Goal: Information Seeking & Learning: Learn about a topic

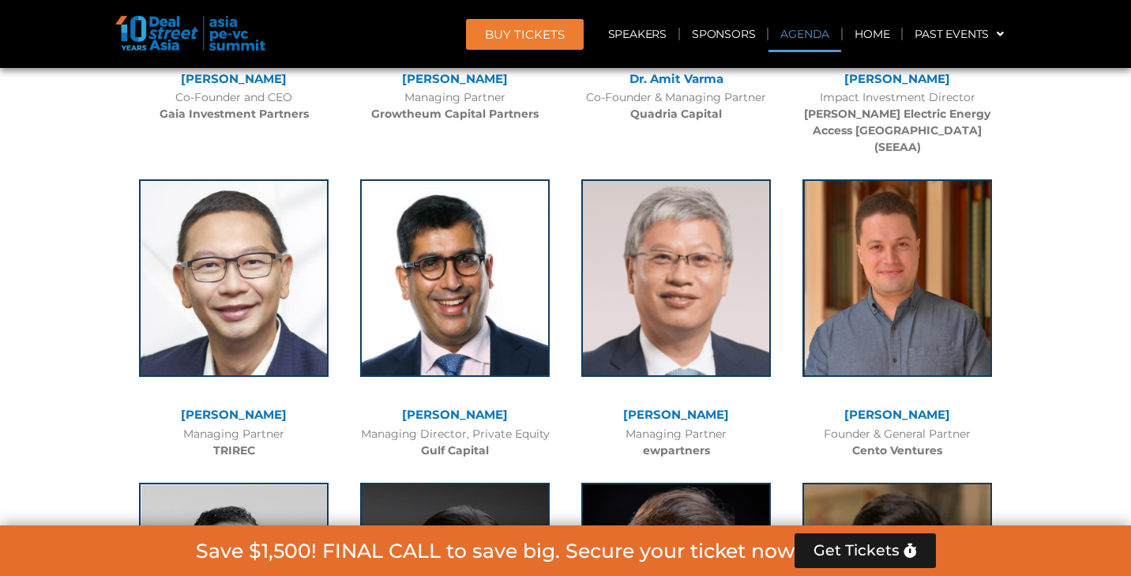
click at [795, 38] on link "Agenda" at bounding box center [805, 34] width 73 height 36
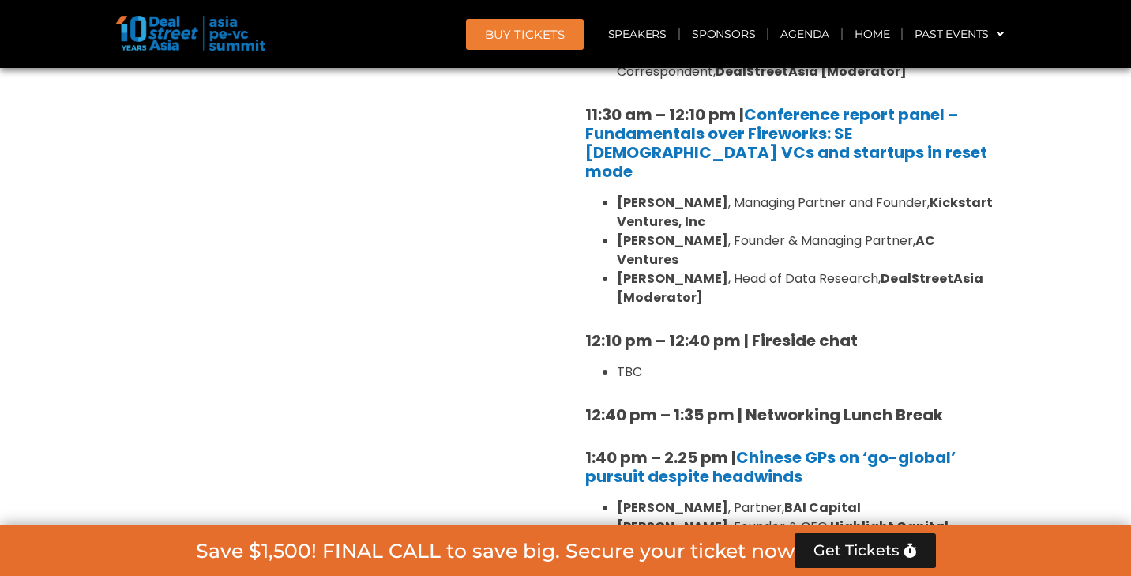
scroll to position [824, 0]
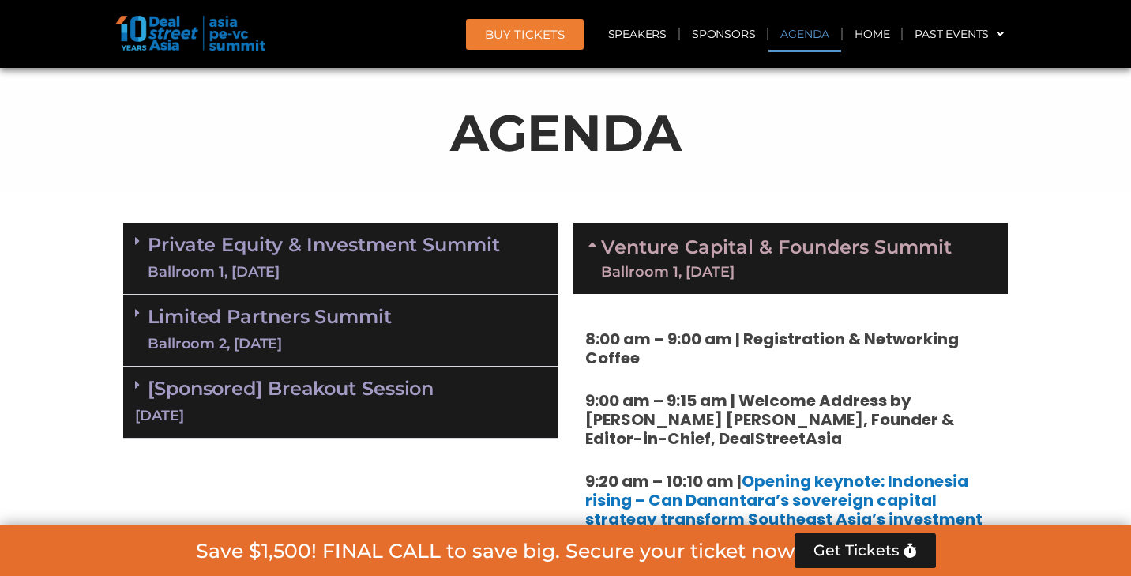
click at [382, 268] on div "Ballroom 1, [DATE]" at bounding box center [324, 272] width 352 height 20
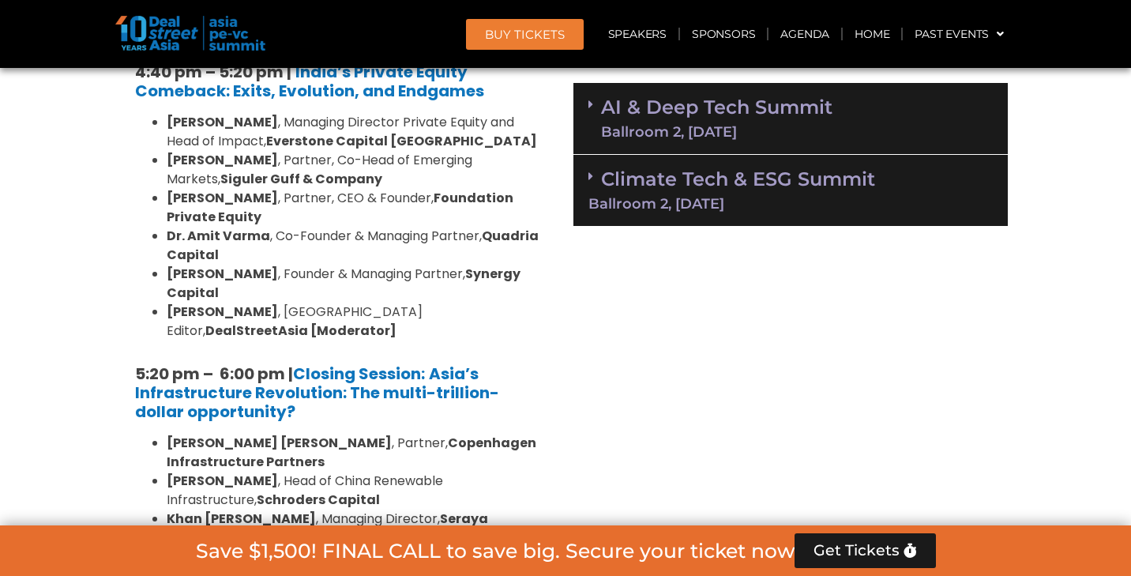
scroll to position [3134, 0]
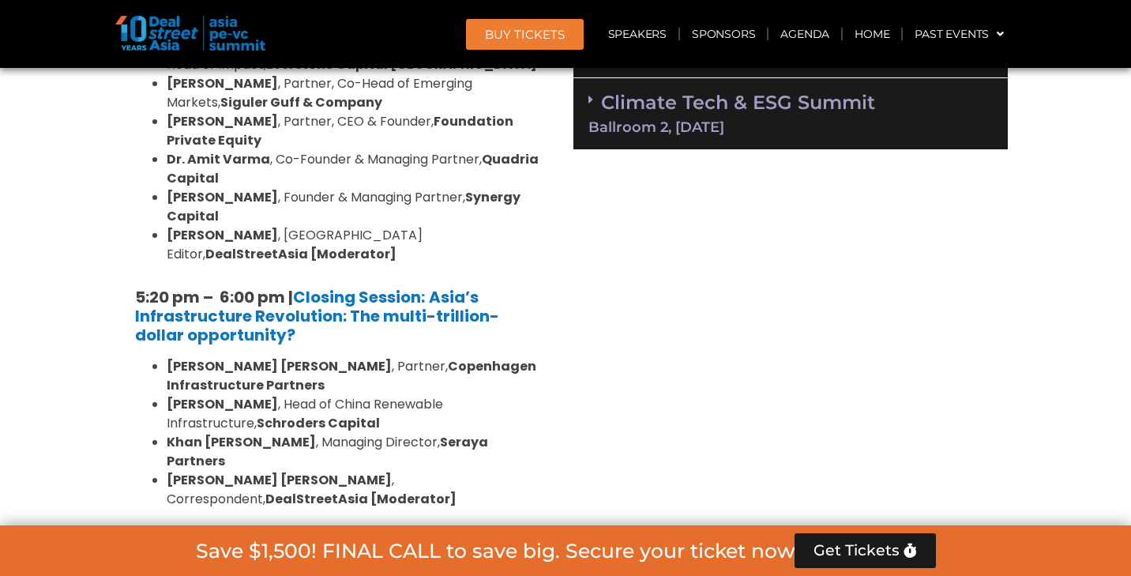
click at [365, 546] on link "Limited Partners [GEOGRAPHIC_DATA] 2, [DATE]" at bounding box center [270, 569] width 244 height 47
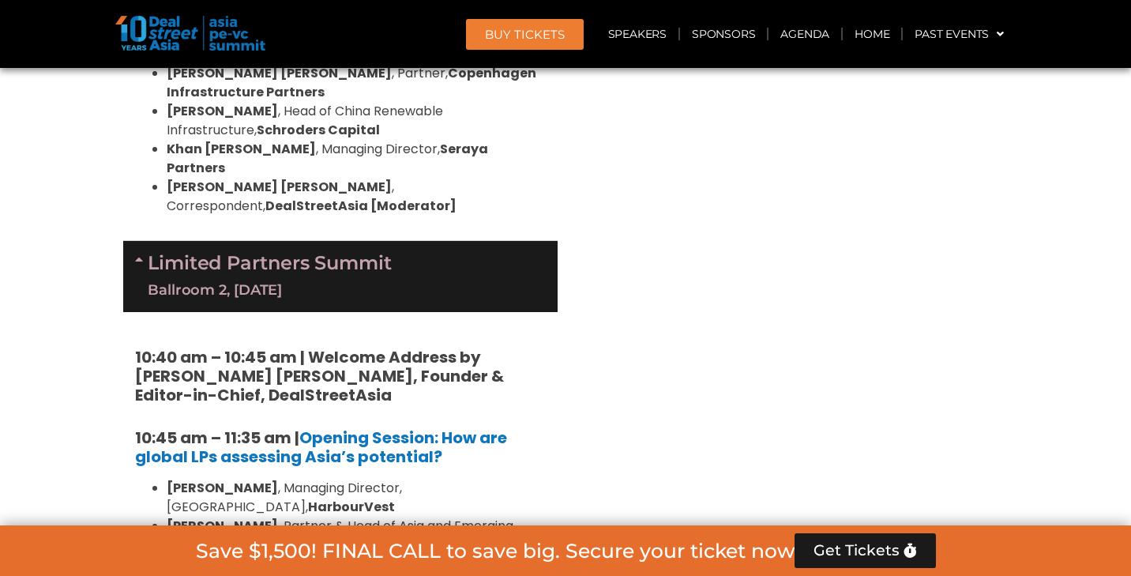
scroll to position [2913, 0]
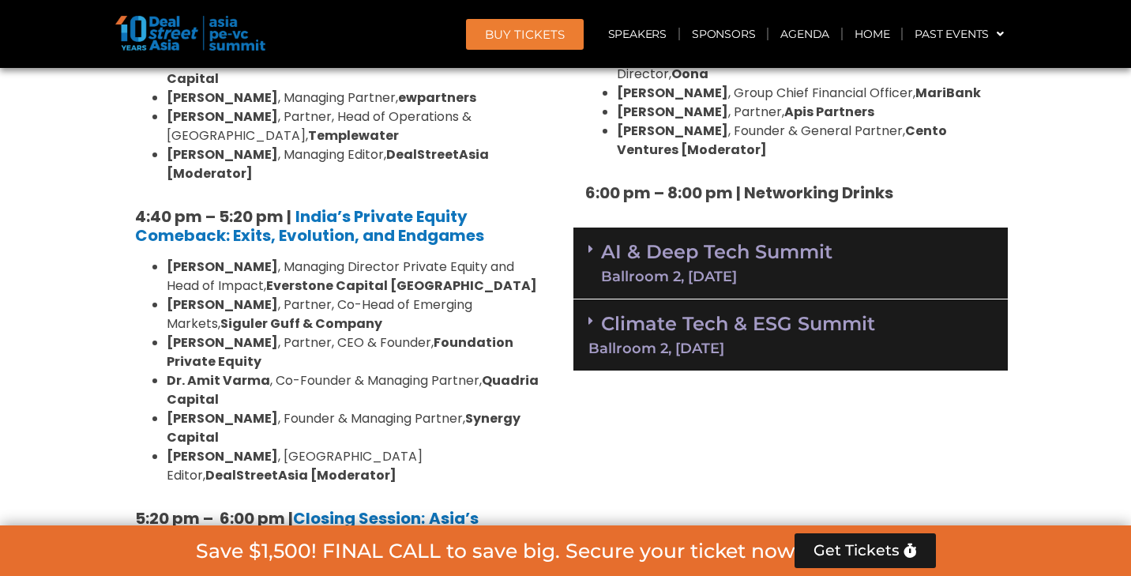
click at [172, 47] on img at bounding box center [190, 33] width 150 height 35
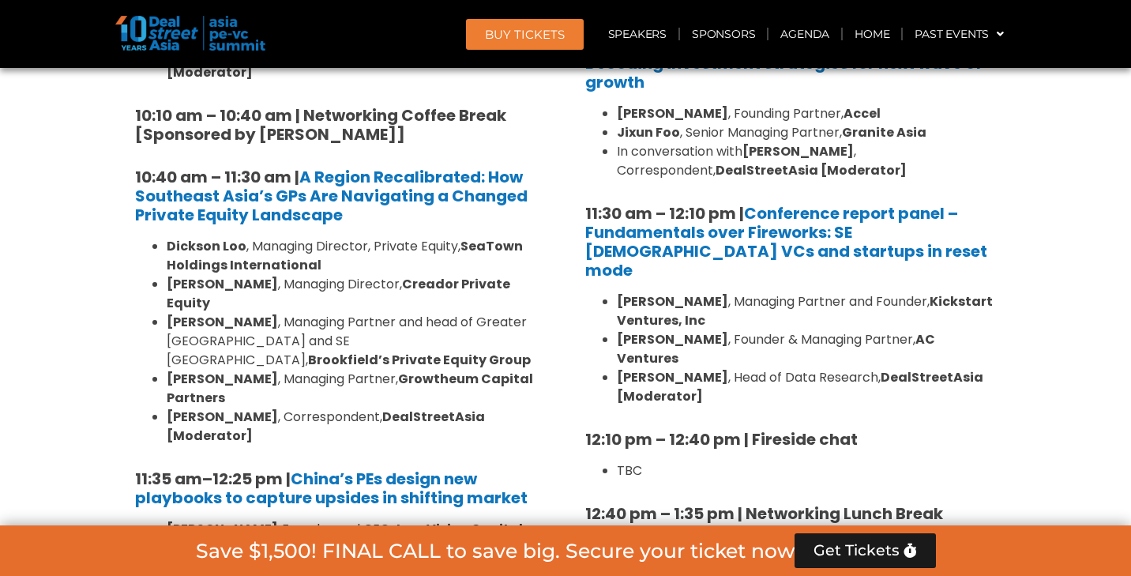
scroll to position [1496, 0]
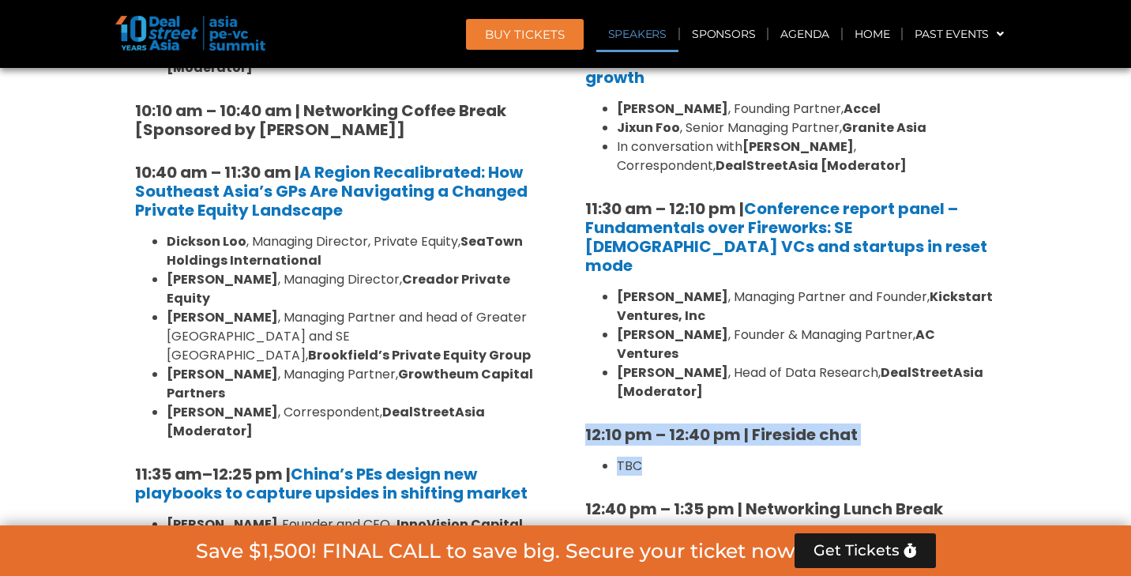
drag, startPoint x: 585, startPoint y: 394, endPoint x: 671, endPoint y: 422, distance: 90.4
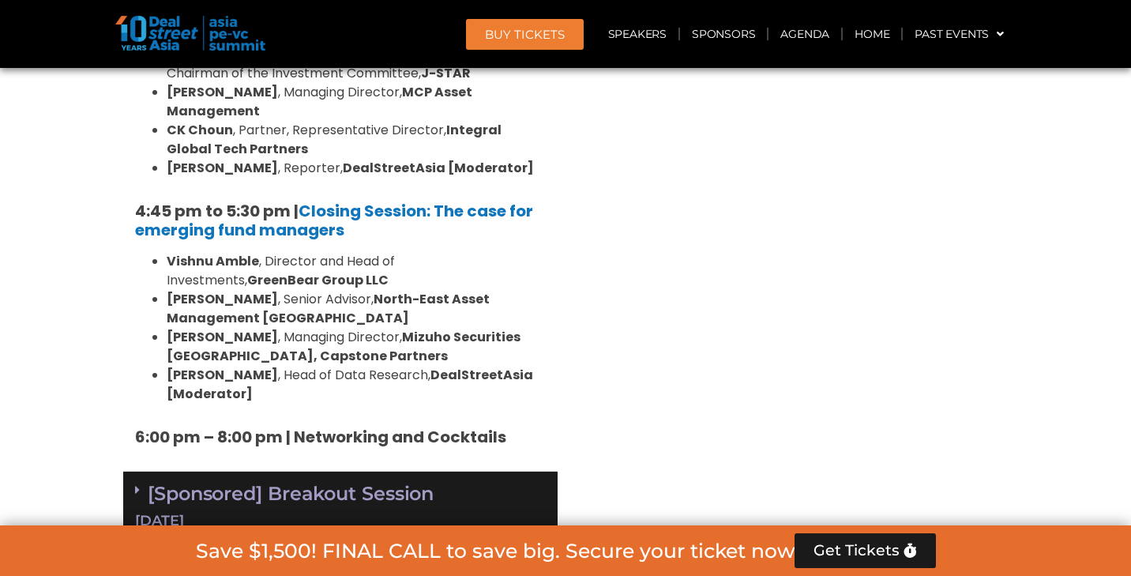
scroll to position [4983, 0]
click at [393, 511] on div "[DATE]" at bounding box center [340, 521] width 411 height 20
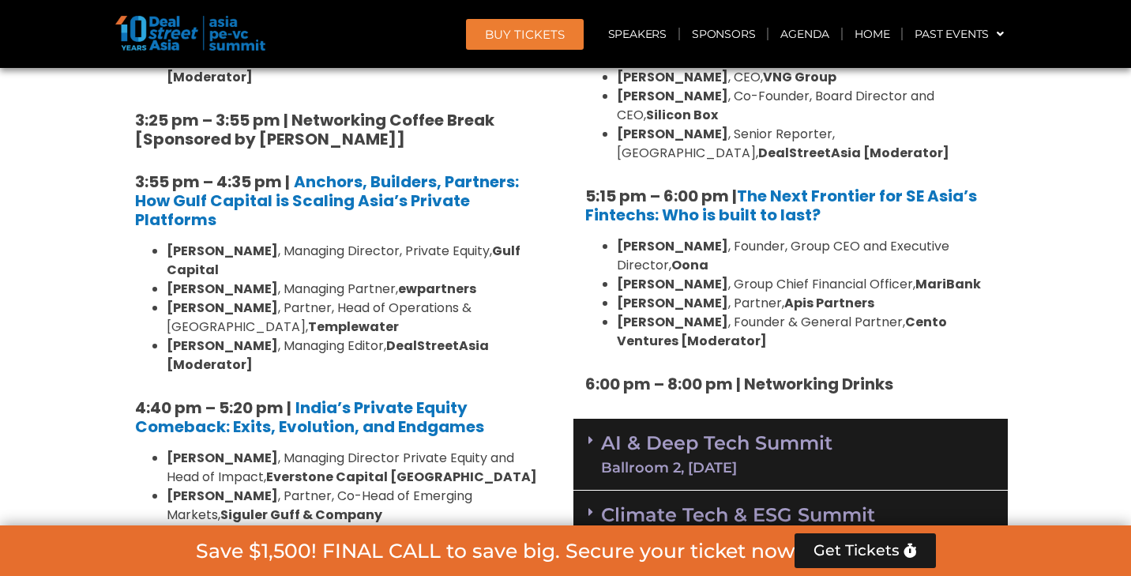
scroll to position [2696, 0]
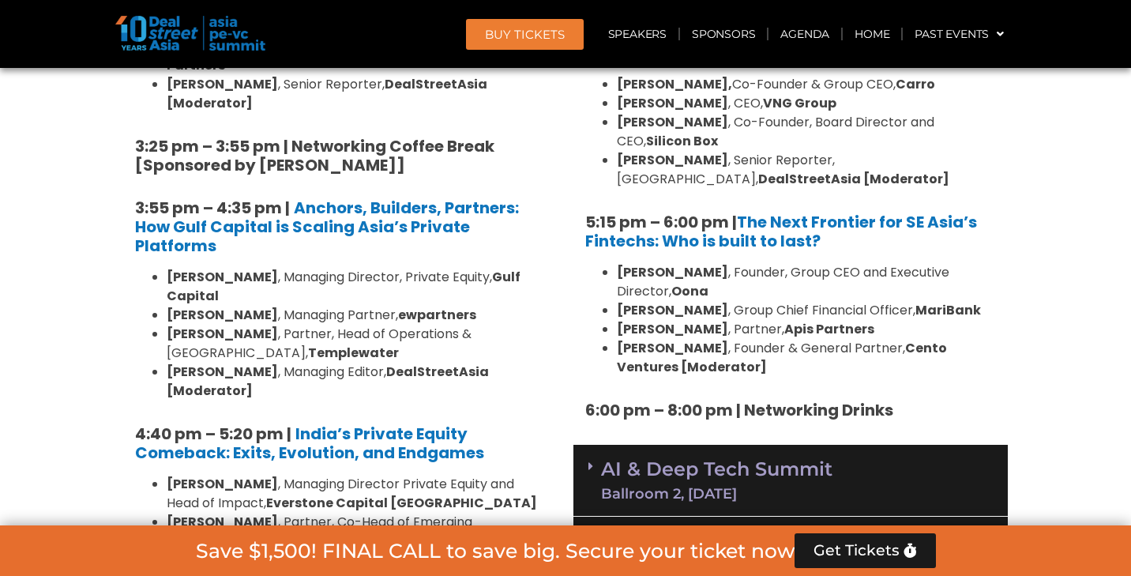
click at [786, 487] on div "Ballroom 2, [DATE]" at bounding box center [716, 494] width 231 height 14
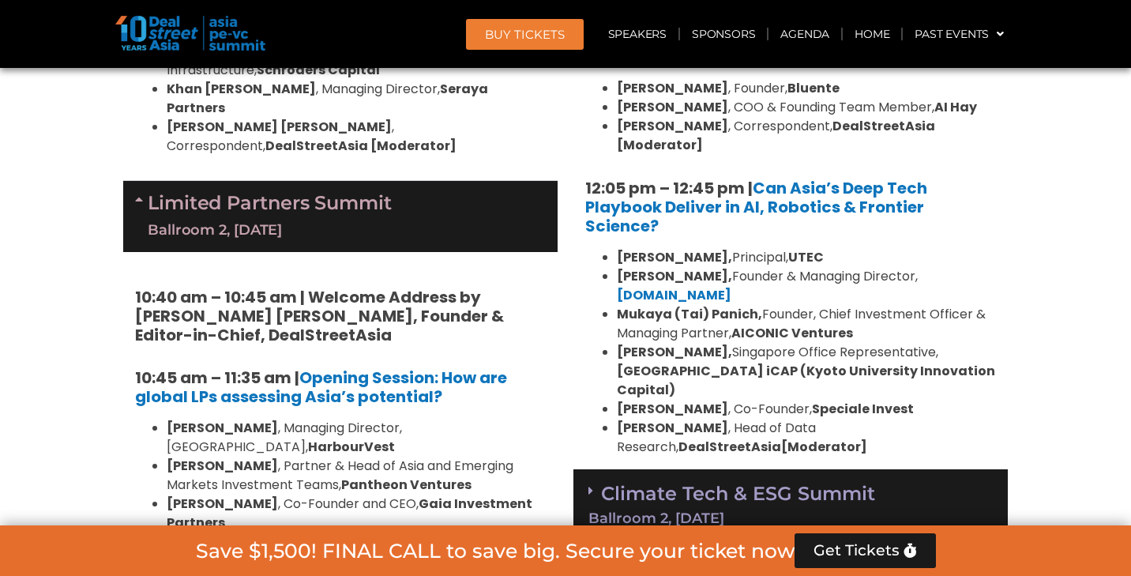
scroll to position [3516, 0]
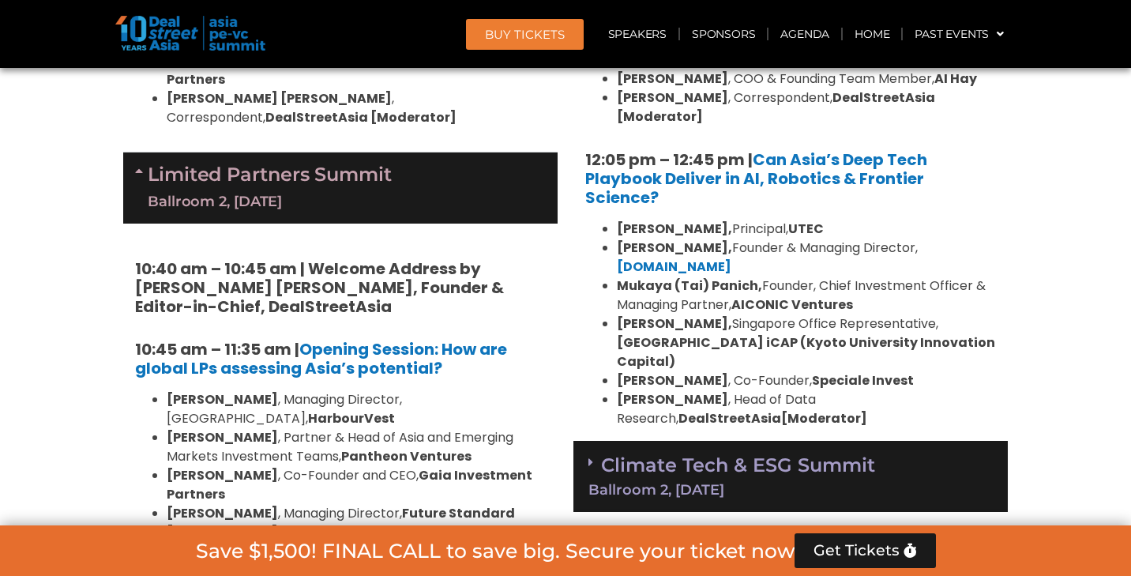
click at [780, 453] on link "Climate Tech & ESG Summit Ballroom 2, 11 Sept" at bounding box center [790, 474] width 404 height 43
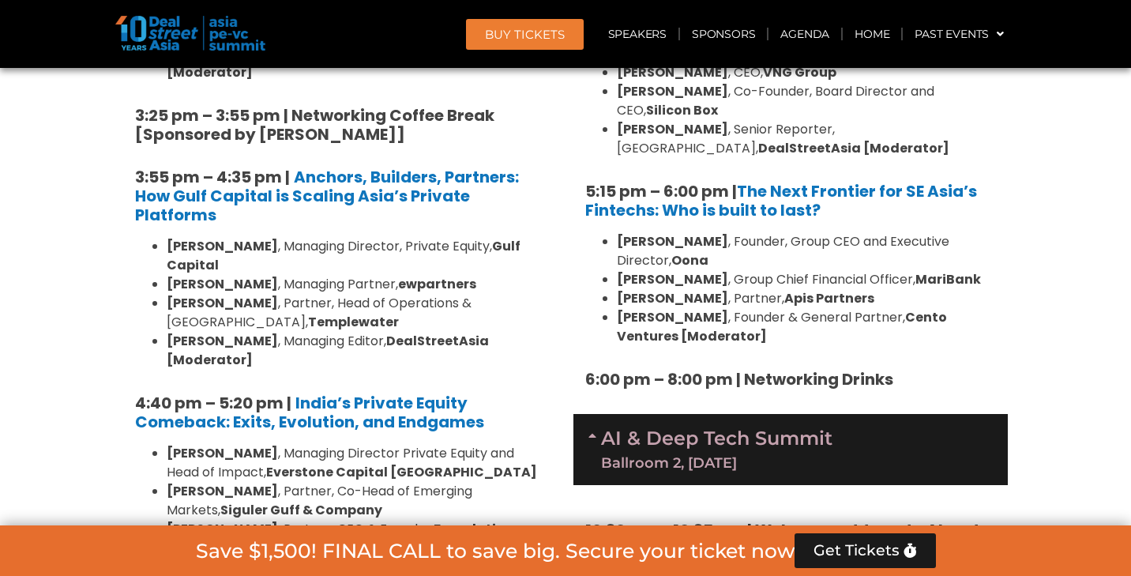
scroll to position [2728, 0]
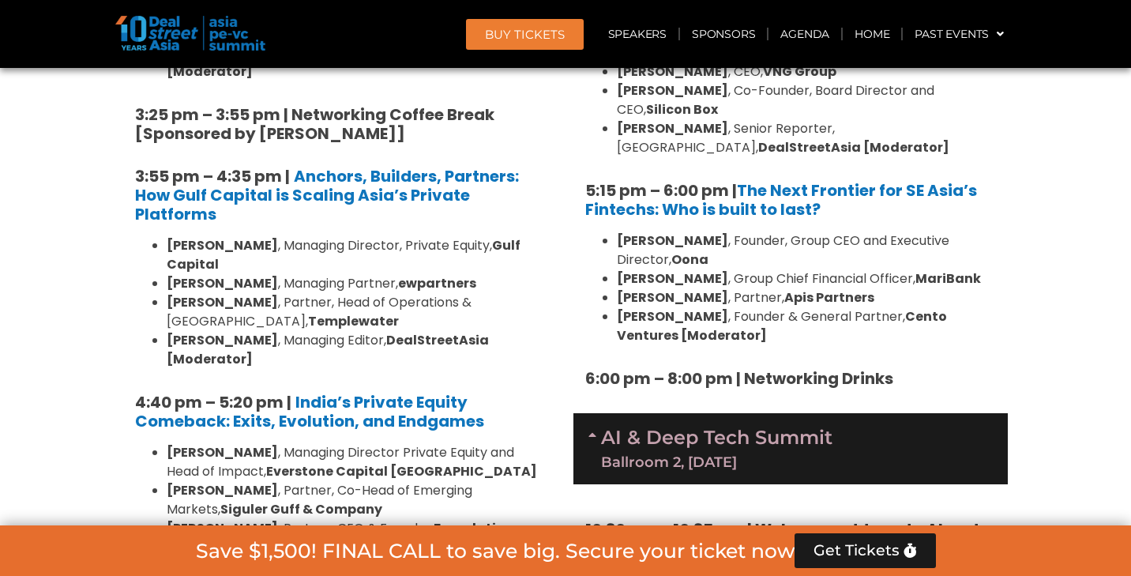
click at [660, 428] on link "AI & Deep Tech Summit Ballroom 2, 11 Sept" at bounding box center [716, 448] width 231 height 41
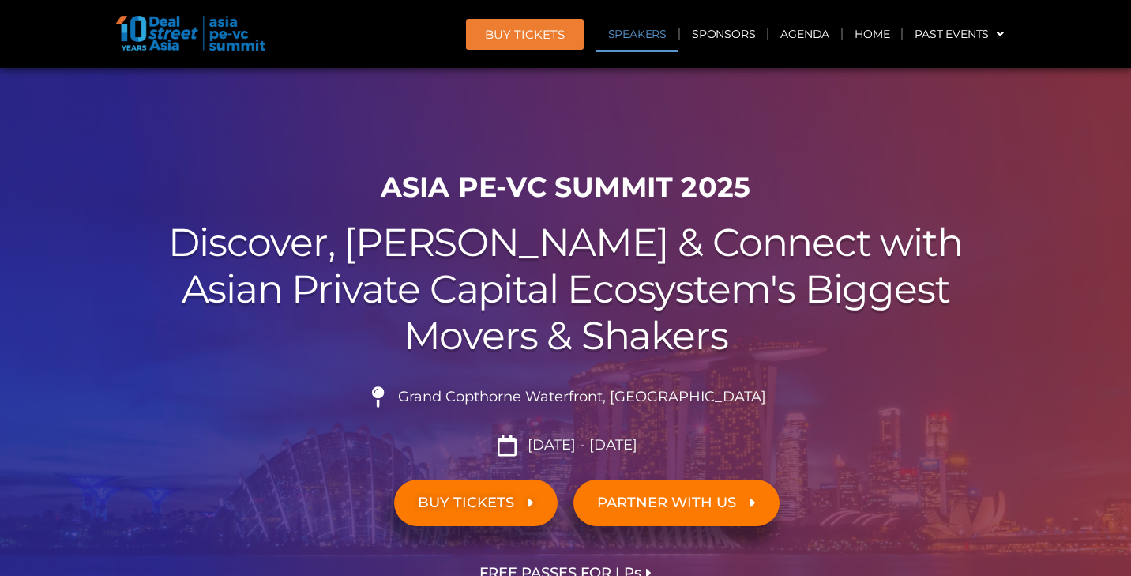
click at [645, 34] on link "Speakers" at bounding box center [637, 34] width 82 height 36
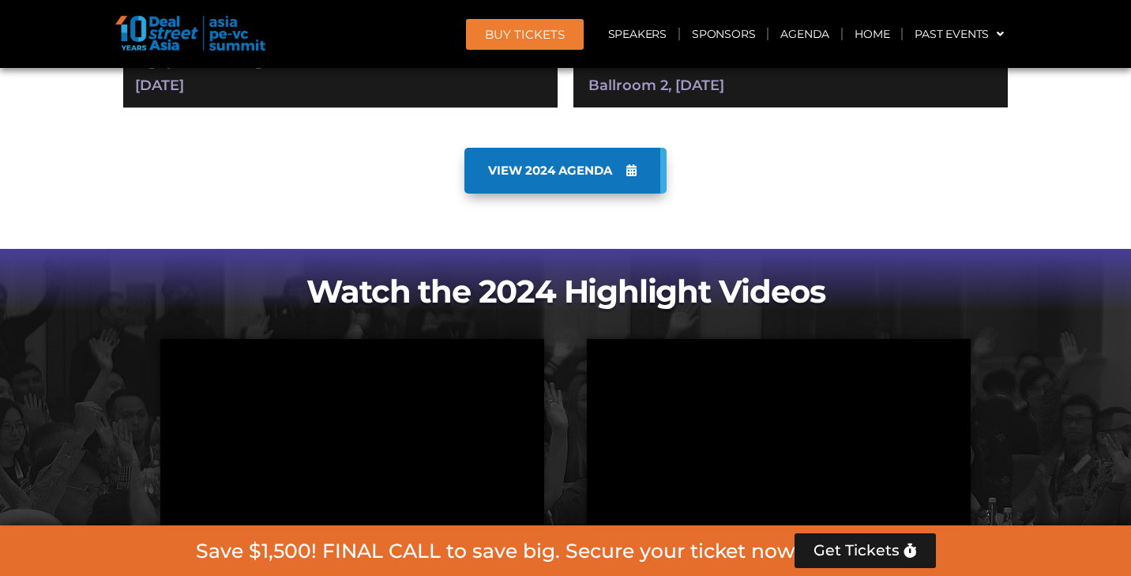
scroll to position [1713, 0]
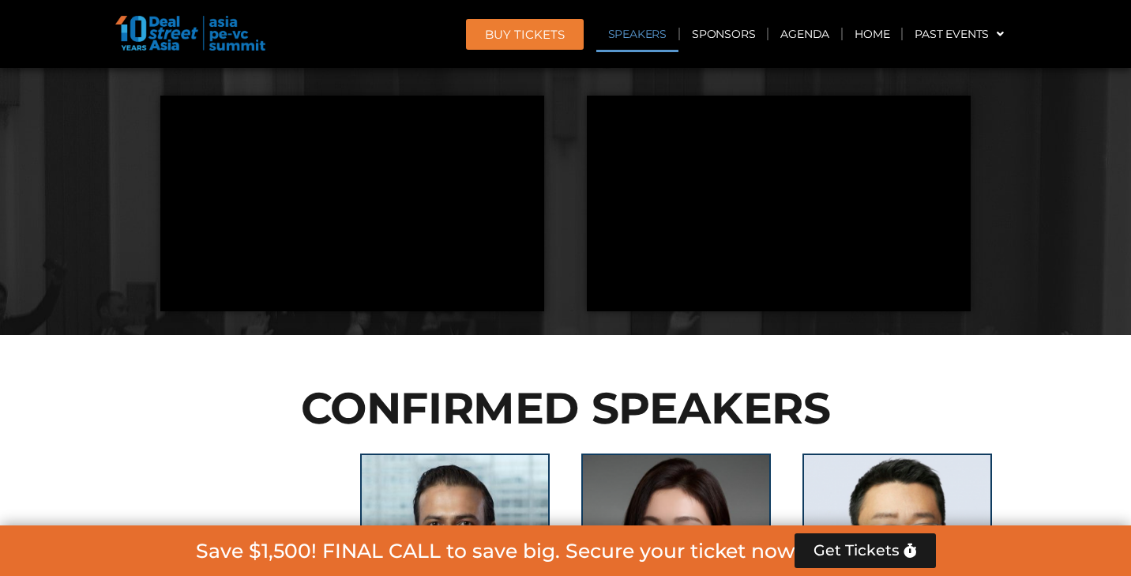
scroll to position [1713, 0]
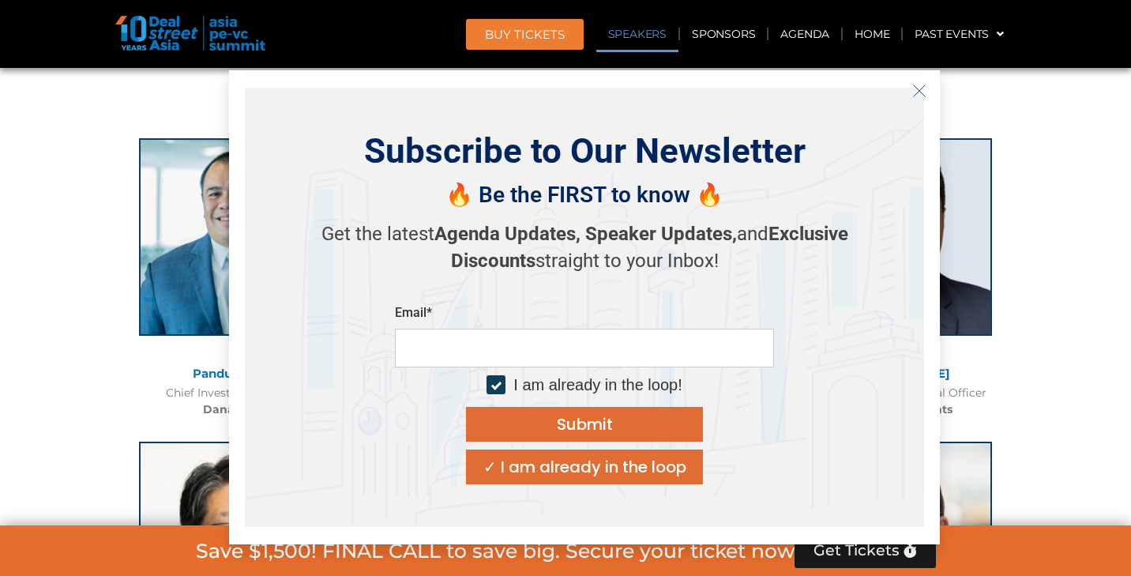
click at [920, 93] on icon "Close" at bounding box center [919, 91] width 14 height 14
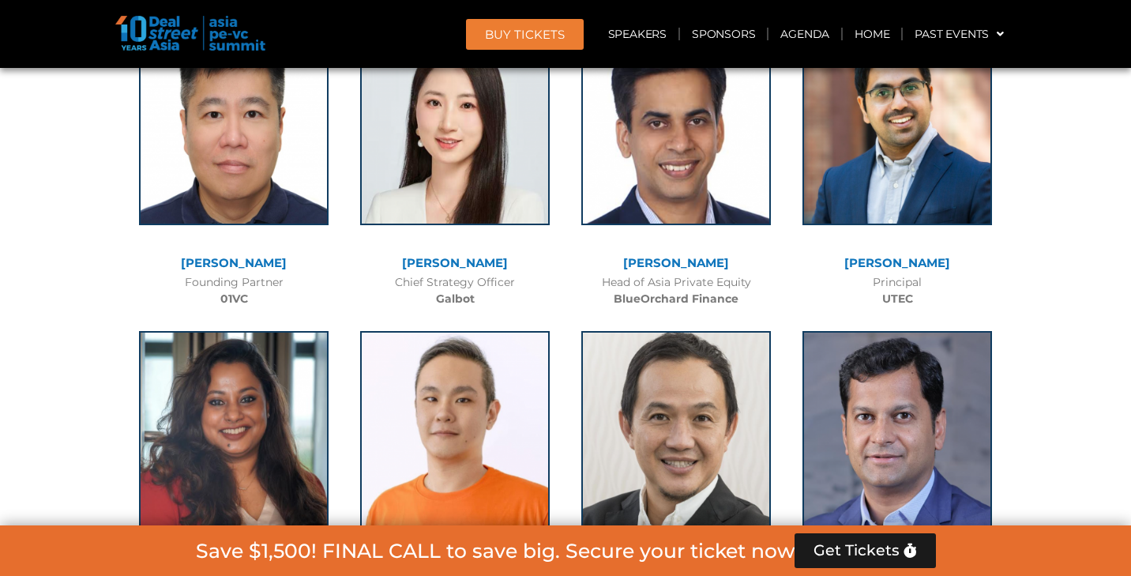
scroll to position [9341, 0]
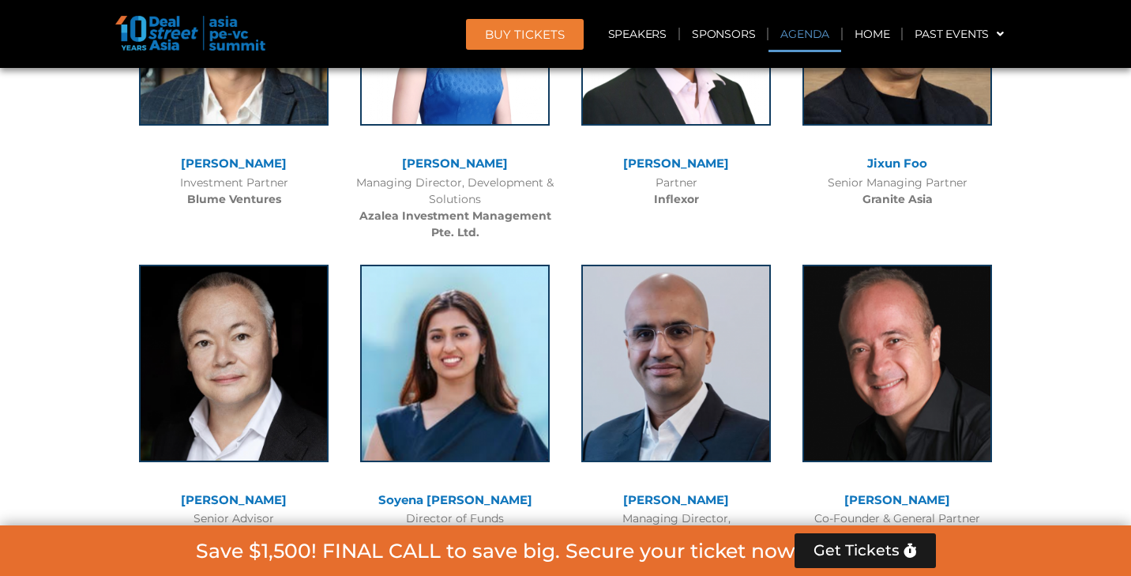
click at [814, 29] on link "Agenda" at bounding box center [805, 34] width 73 height 36
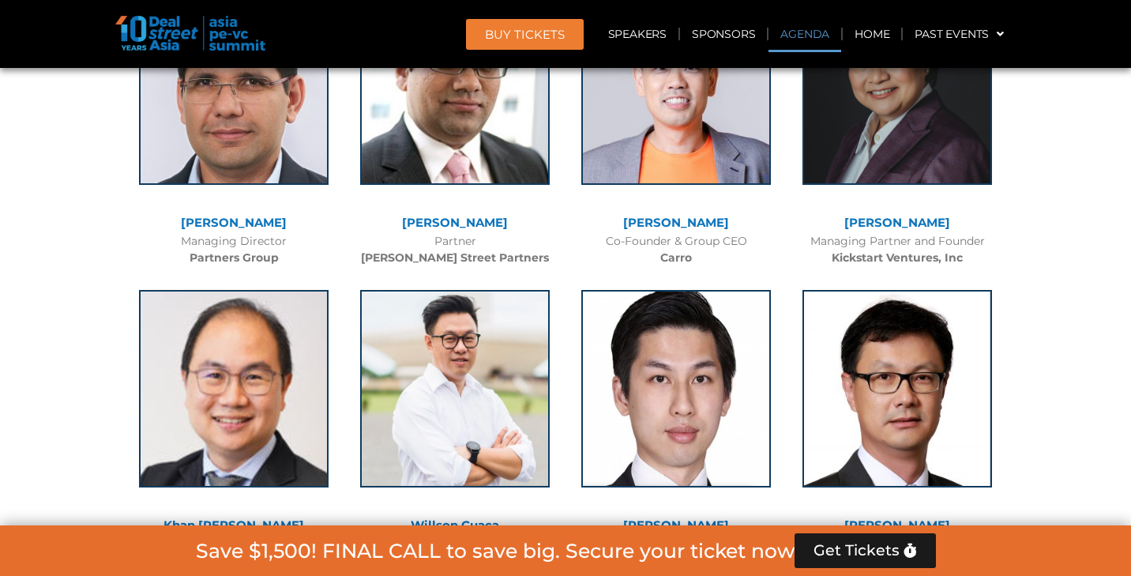
scroll to position [824, 0]
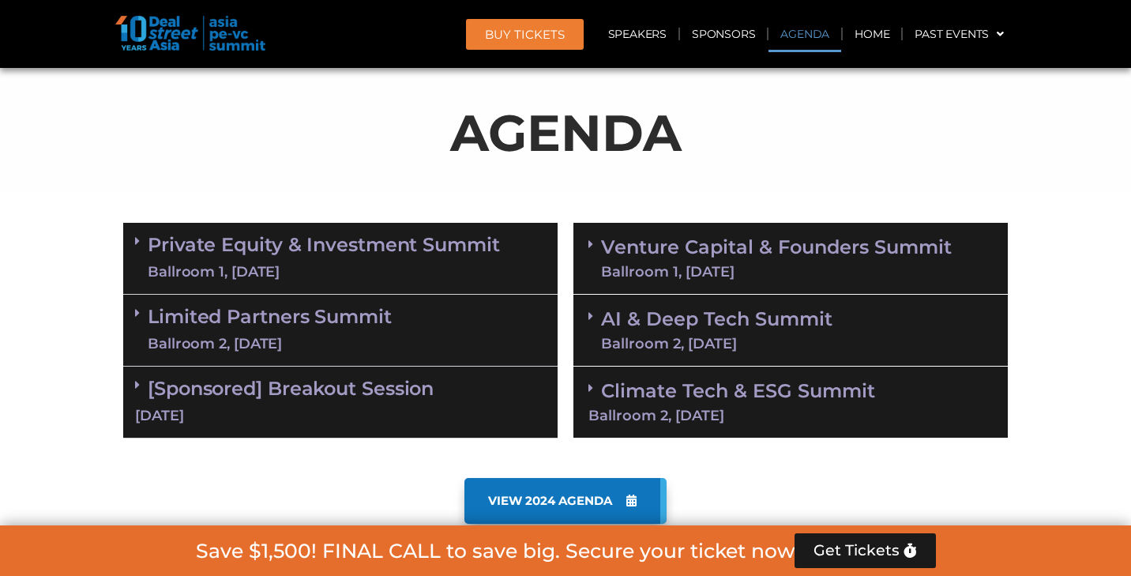
click at [375, 239] on link "Private Equity & Investment Summit Ballroom 1, [DATE]" at bounding box center [324, 258] width 352 height 47
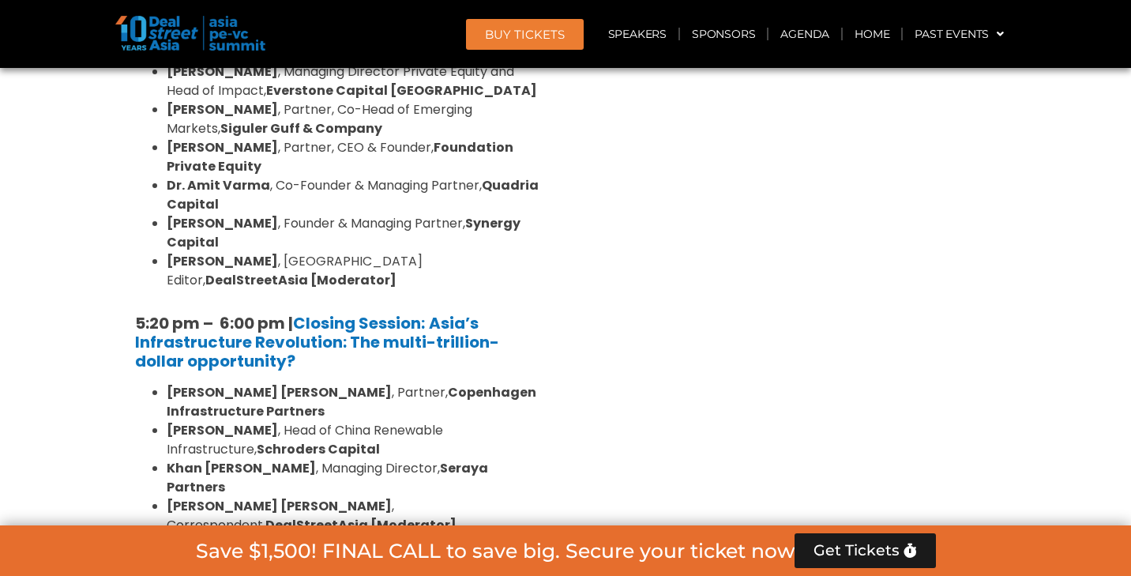
scroll to position [3079, 0]
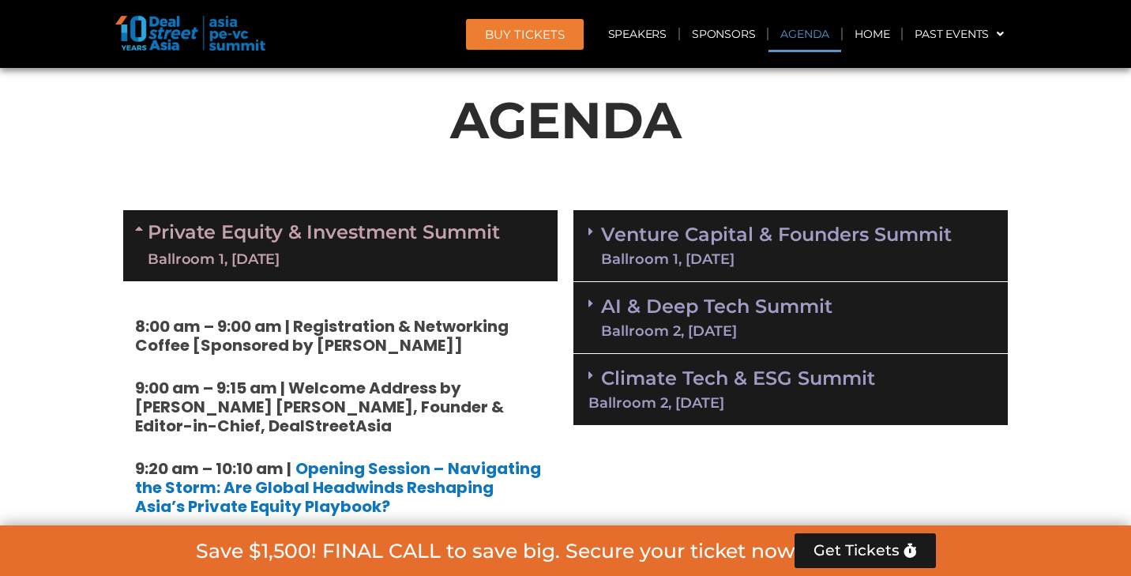
scroll to position [901, 0]
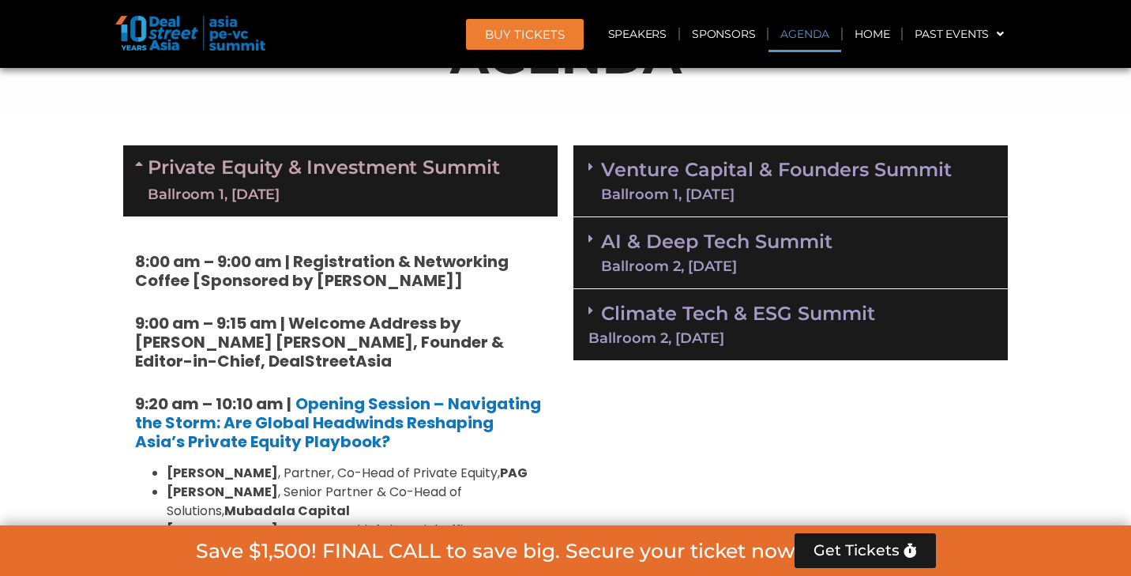
click at [792, 183] on link "Venture Capital & Founders​ Summit Ballroom 1, [DATE]" at bounding box center [776, 180] width 351 height 41
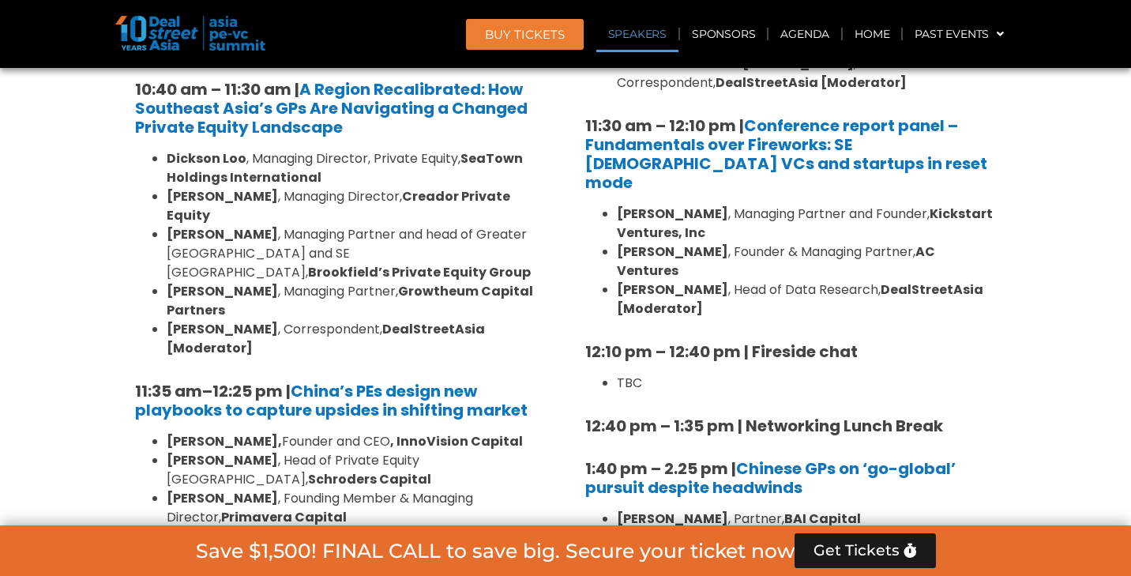
scroll to position [1587, 0]
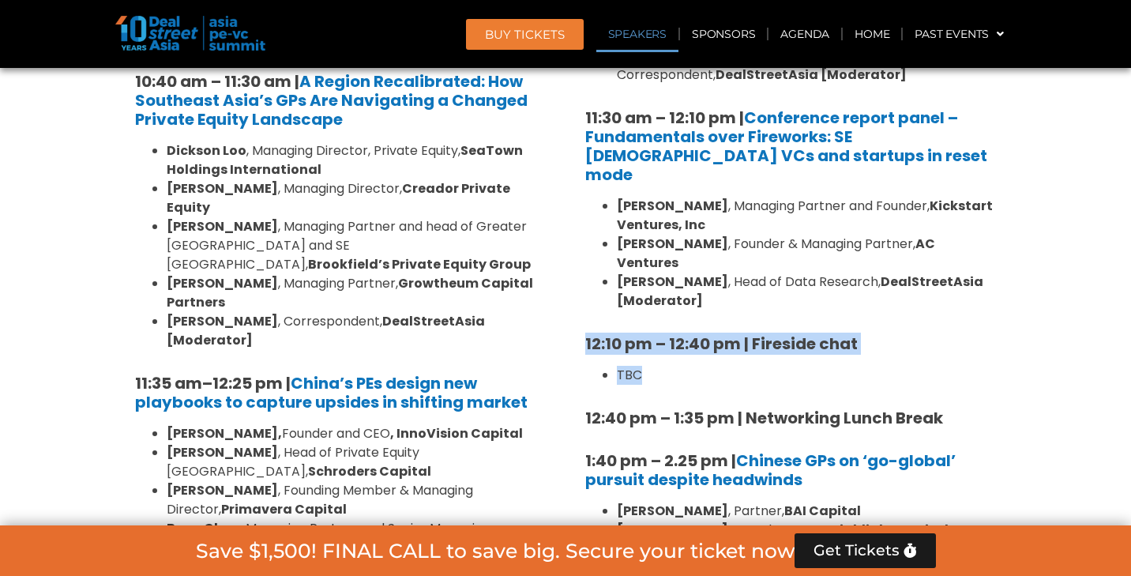
drag, startPoint x: 586, startPoint y: 299, endPoint x: 685, endPoint y: 337, distance: 105.8
click at [685, 337] on div "8:00 am – 9:00 am | Registration & Networking Coffee 9:00 am – 9:15 am | Welcom…" at bounding box center [790, 547] width 411 height 1962
copy div "12:10 pm – 12:40 pm | Fireside chat TBC"
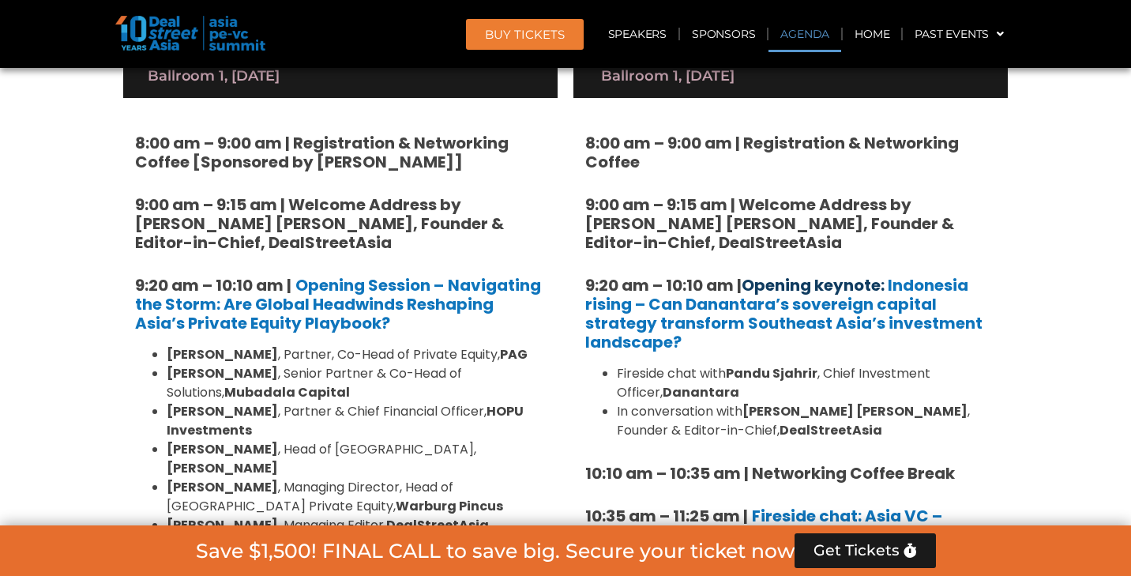
scroll to position [1023, 0]
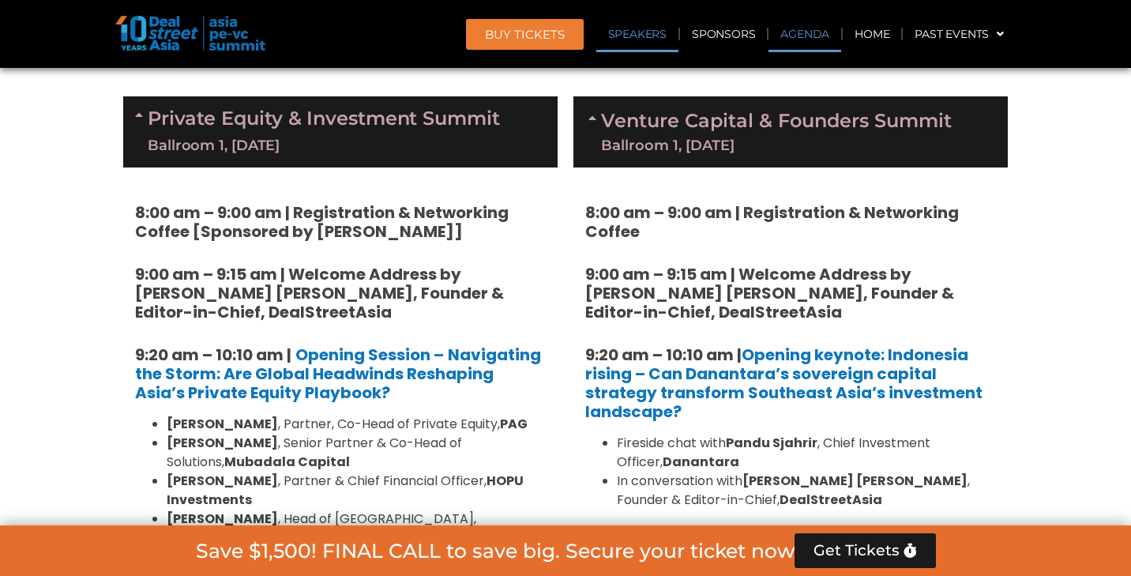
click at [654, 36] on link "Speakers" at bounding box center [637, 34] width 82 height 36
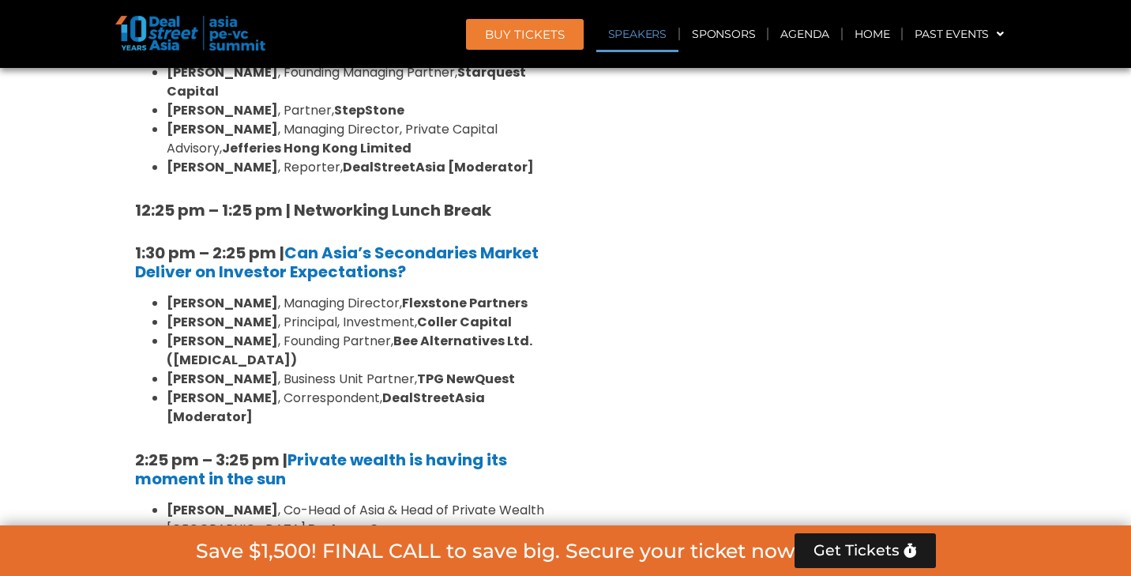
scroll to position [5635, 0]
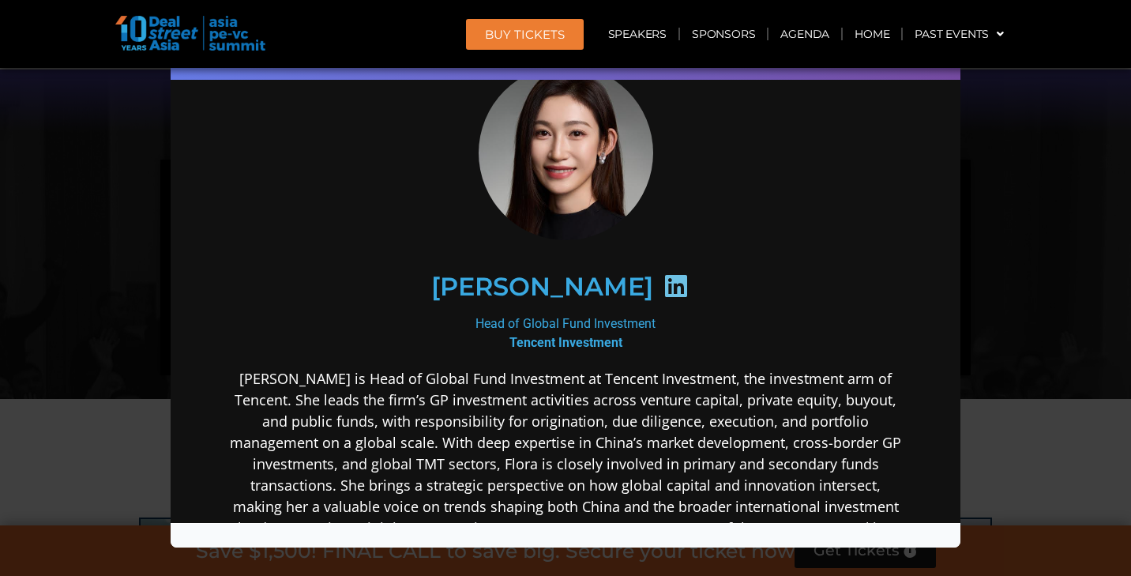
scroll to position [73, 0]
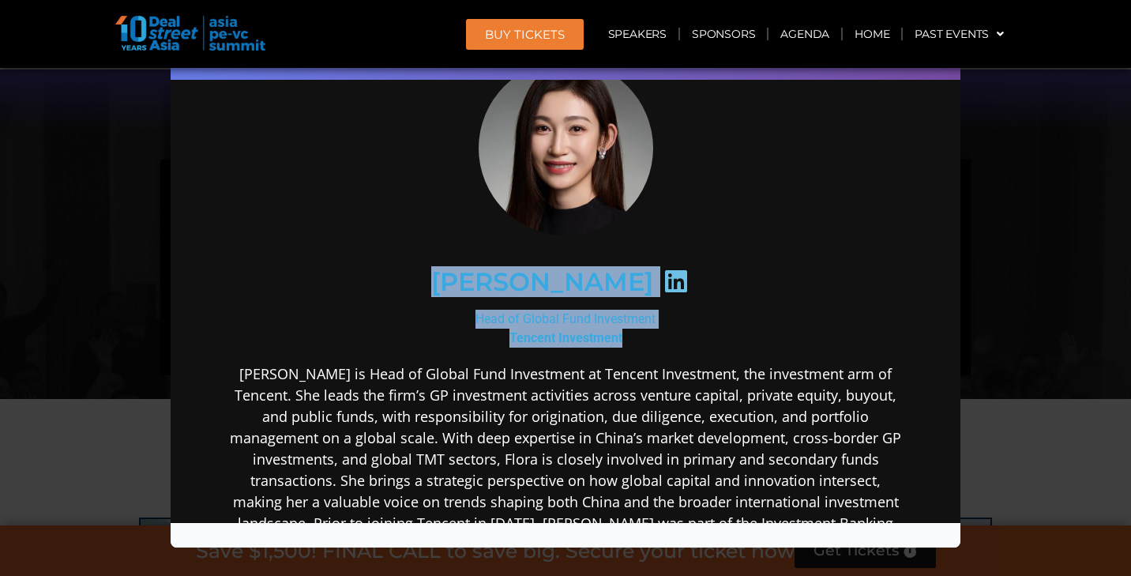
drag, startPoint x: 484, startPoint y: 273, endPoint x: 649, endPoint y: 335, distance: 175.8
click at [649, 335] on div "[PERSON_NAME] Head of Global Fund Investment Tencent Investment" at bounding box center [565, 452] width 682 height 791
copy div "[PERSON_NAME] Head of Global Fund Investment Tencent Investment"
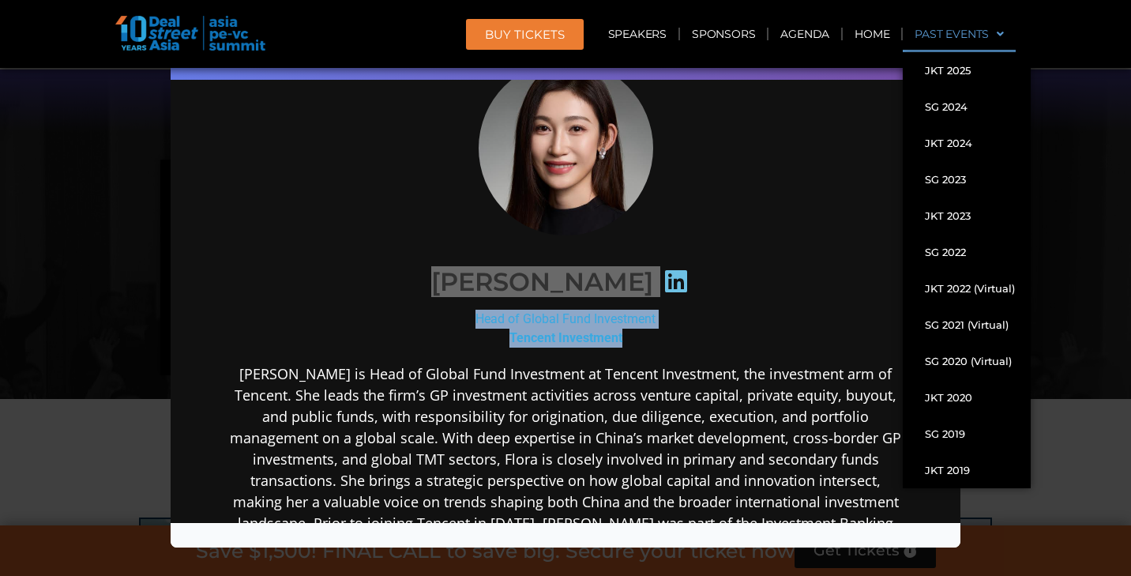
click at [998, 37] on span at bounding box center [996, 34] width 15 height 27
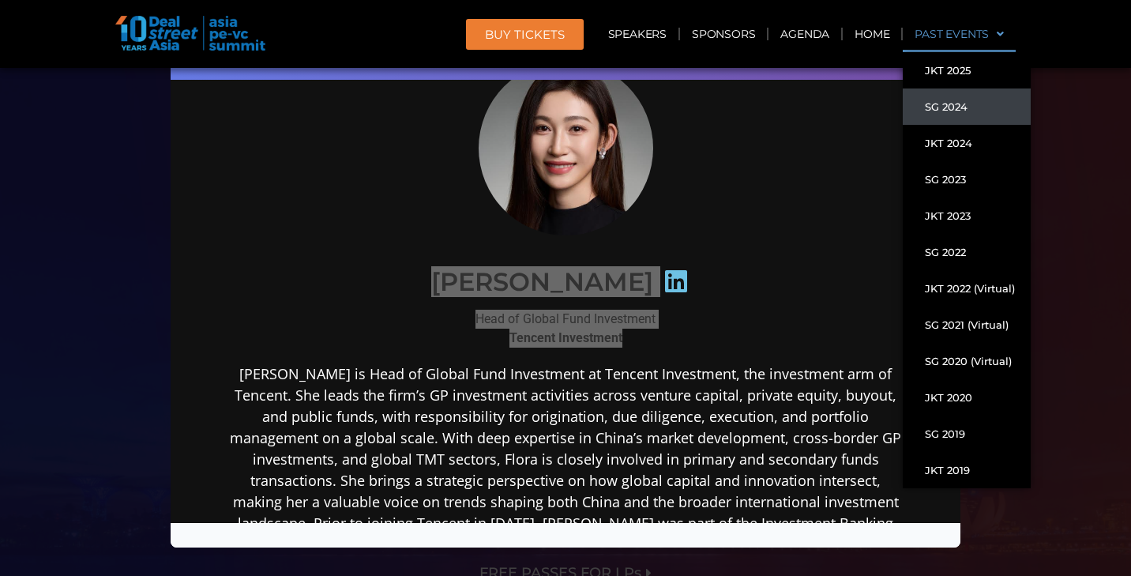
click at [959, 111] on link "SG 2024" at bounding box center [967, 106] width 128 height 36
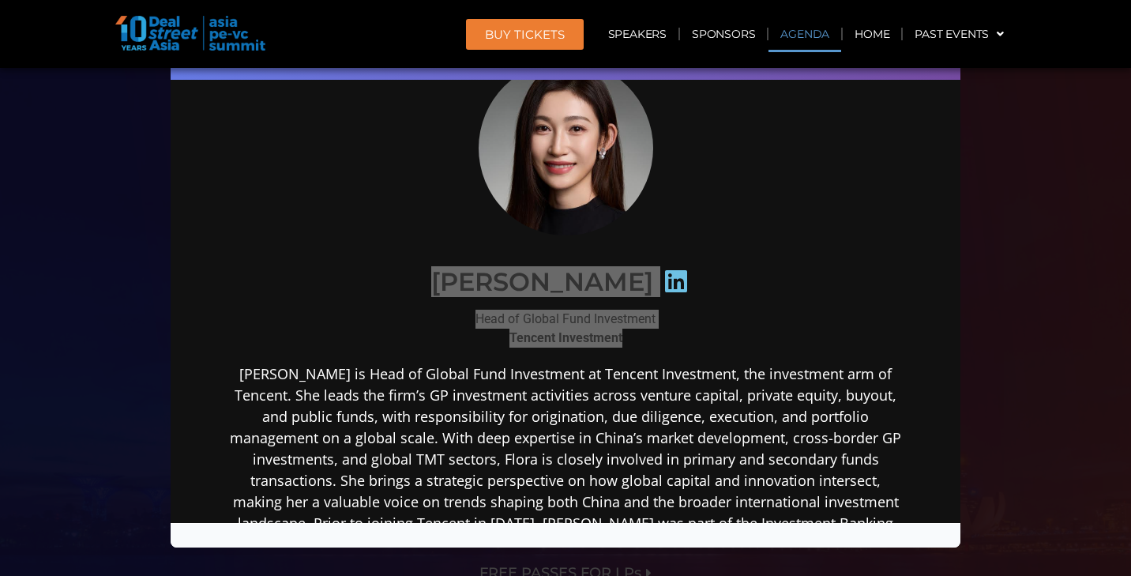
click at [792, 34] on link "Agenda" at bounding box center [805, 34] width 73 height 36
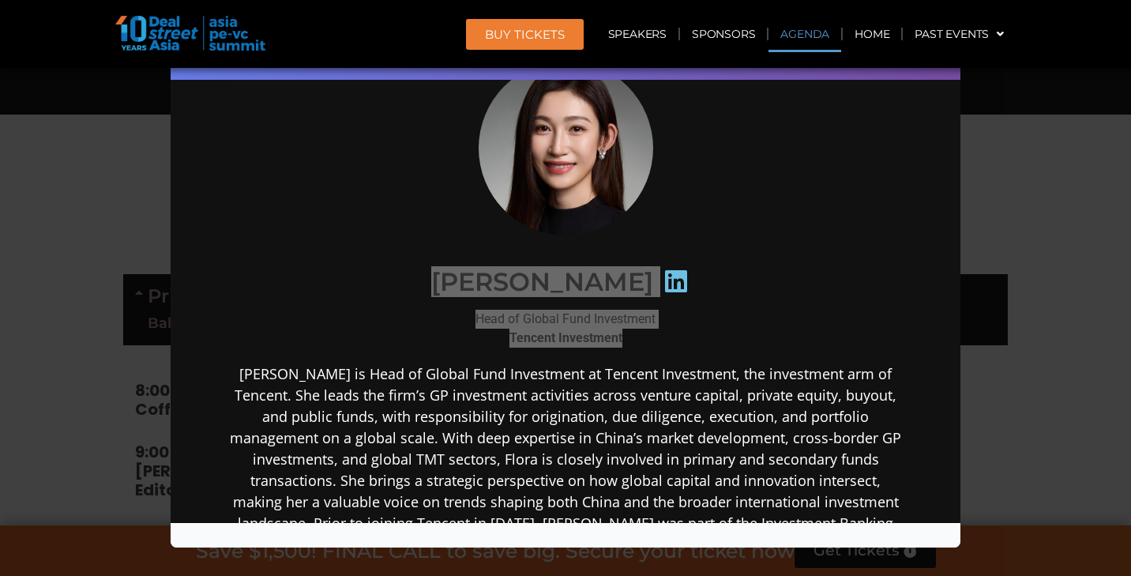
scroll to position [824, 0]
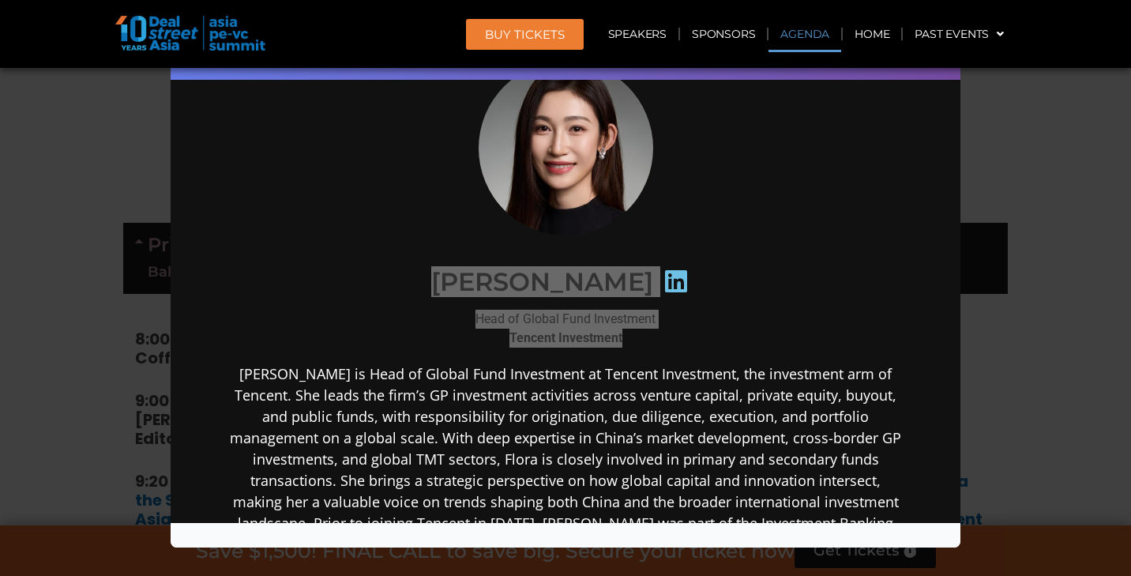
click at [807, 28] on link "Agenda" at bounding box center [805, 34] width 73 height 36
click at [1066, 161] on div "Speaker Profile ×" at bounding box center [565, 288] width 1131 height 576
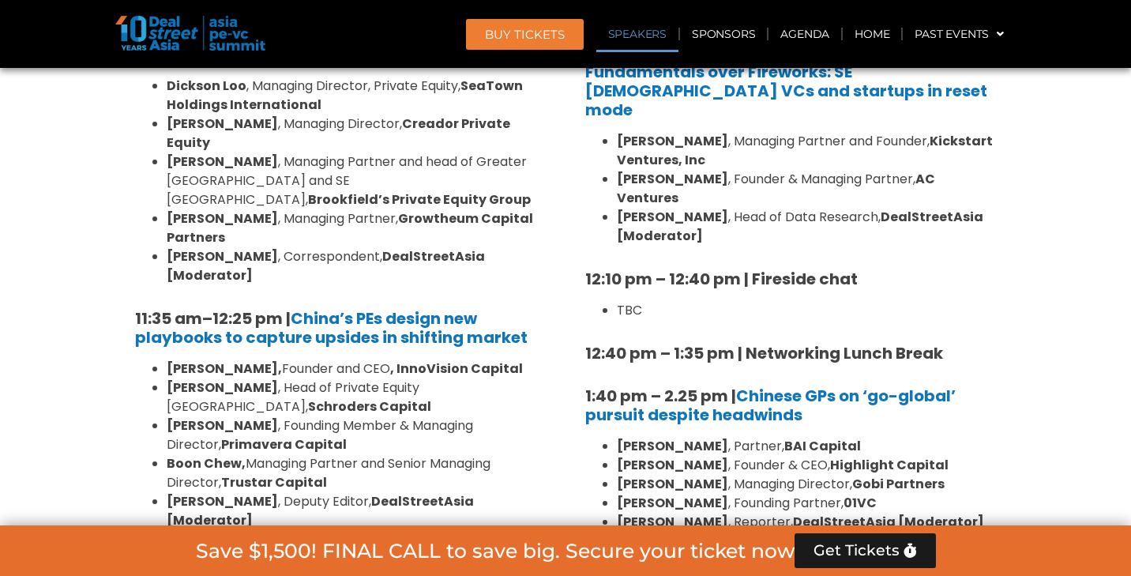
scroll to position [1767, 0]
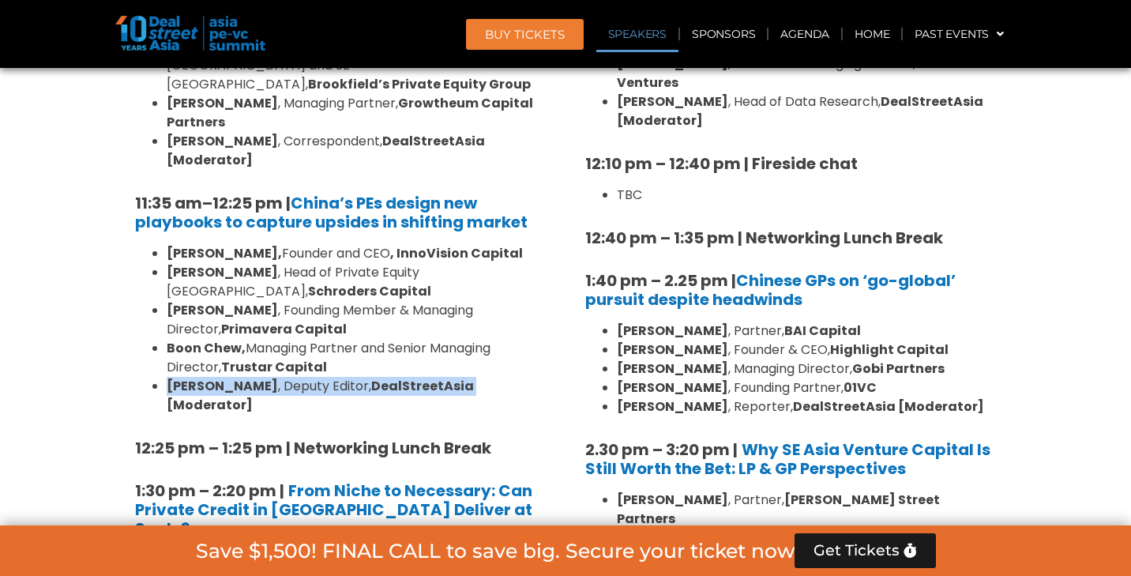
drag, startPoint x: 169, startPoint y: 286, endPoint x: 451, endPoint y: 286, distance: 282.0
click at [451, 377] on li "[PERSON_NAME] , Deputy Editor, DealStreetAsia [Moderator]" at bounding box center [356, 396] width 379 height 38
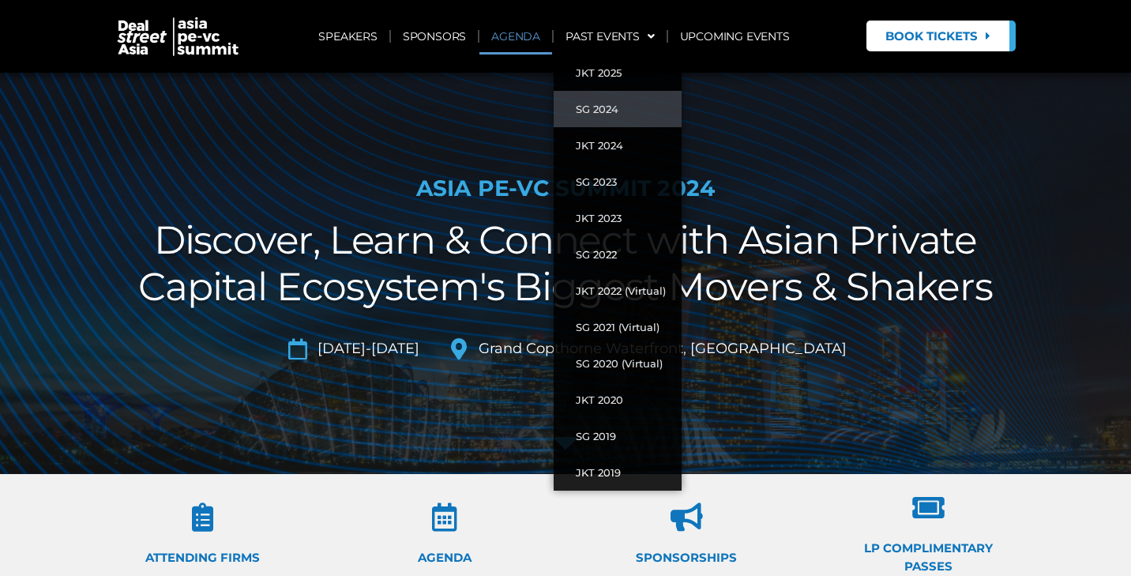
click at [530, 31] on link "AGENDA" at bounding box center [515, 36] width 73 height 36
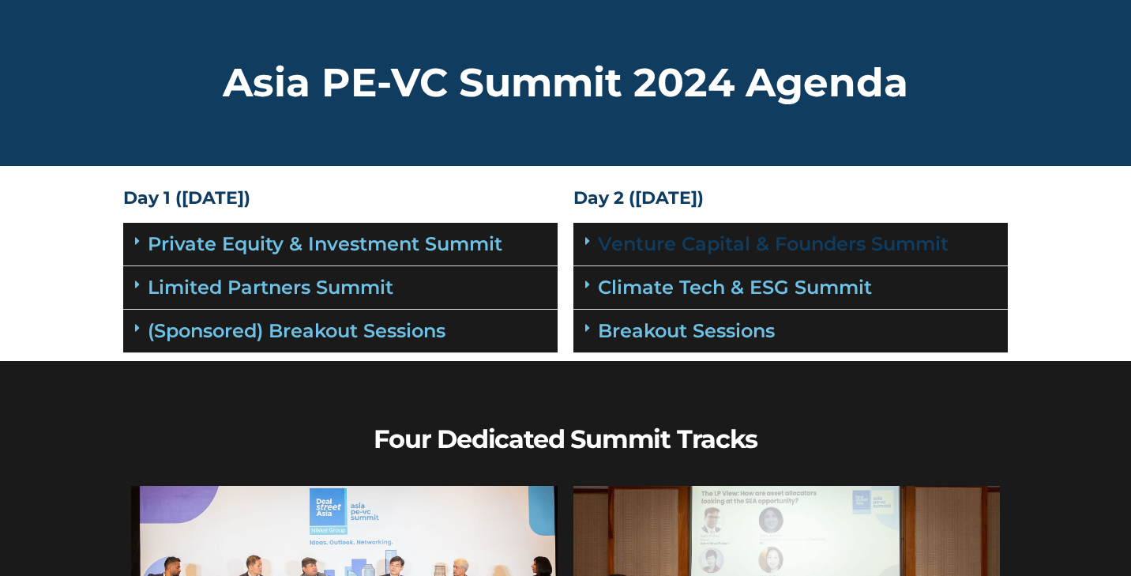
click at [645, 243] on link "Venture Capital & Founders​ Summit" at bounding box center [773, 243] width 351 height 23
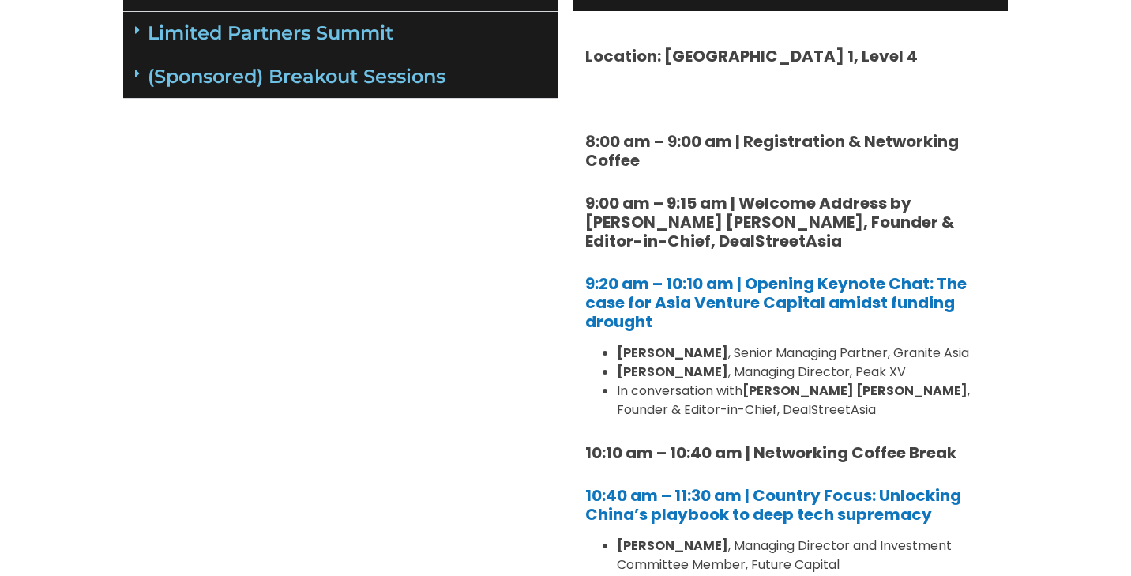
scroll to position [258, 0]
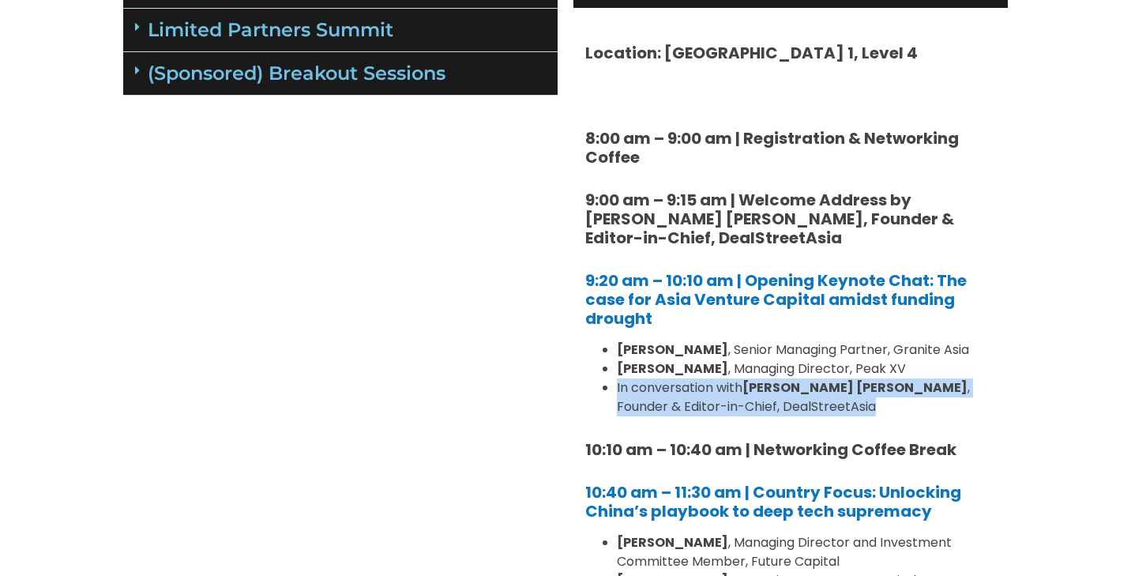
drag, startPoint x: 618, startPoint y: 389, endPoint x: 796, endPoint y: 400, distance: 178.9
click at [796, 400] on li "In conversation with Joji Thomas Philip , Founder & Editor-in-Chief, DealStreet…" at bounding box center [806, 397] width 379 height 38
copy li "In conversation with Joji Thomas Philip , Founder & Editor-in-Chief, DealStreet…"
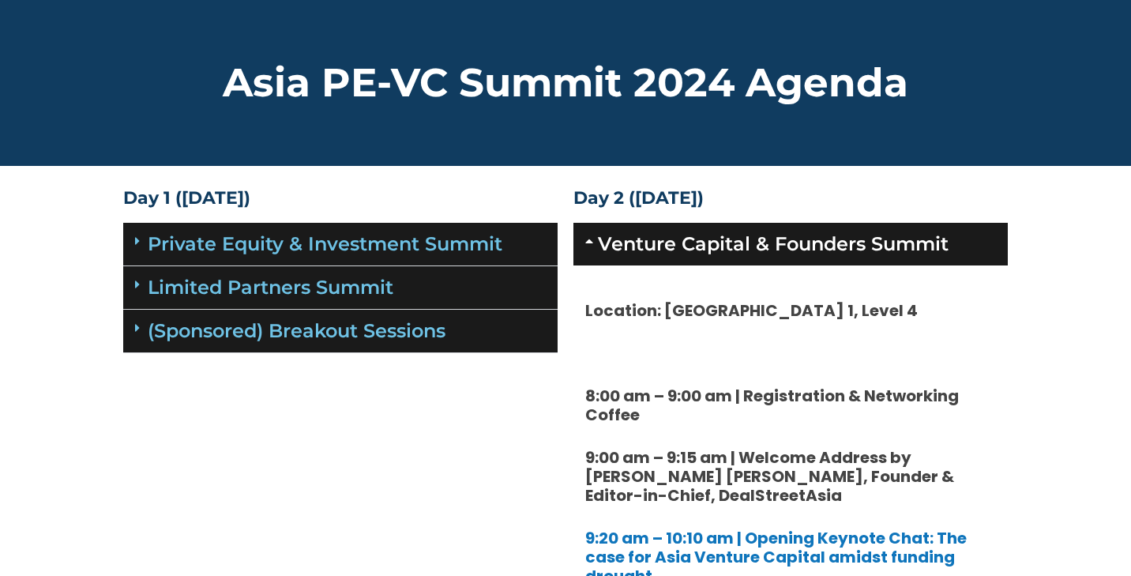
scroll to position [0, 0]
